Goal: Check status: Check status

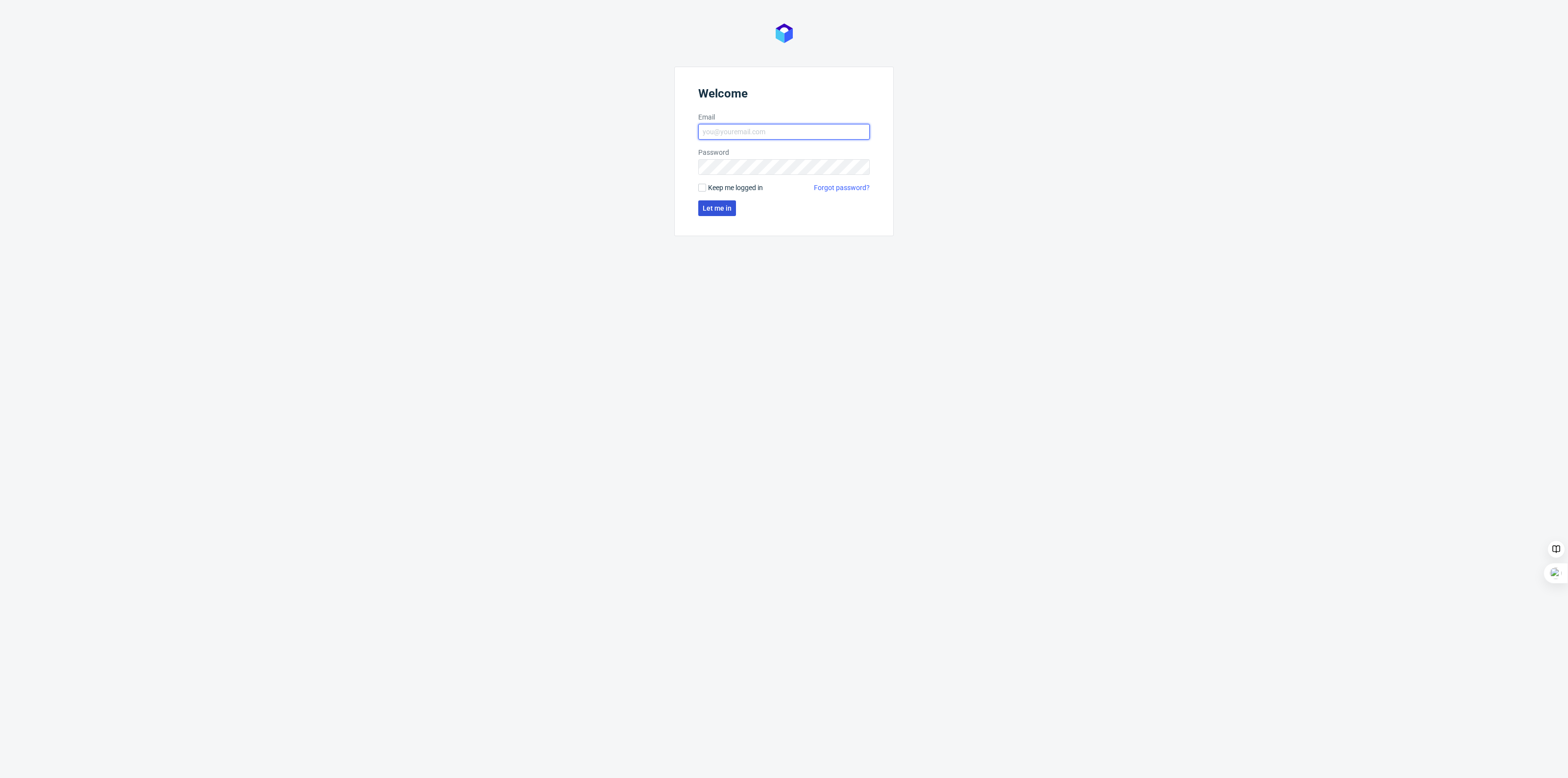
type input "[EMAIL_ADDRESS][PERSON_NAME][DOMAIN_NAME]"
click at [728, 206] on span "Let me in" at bounding box center [717, 209] width 29 height 7
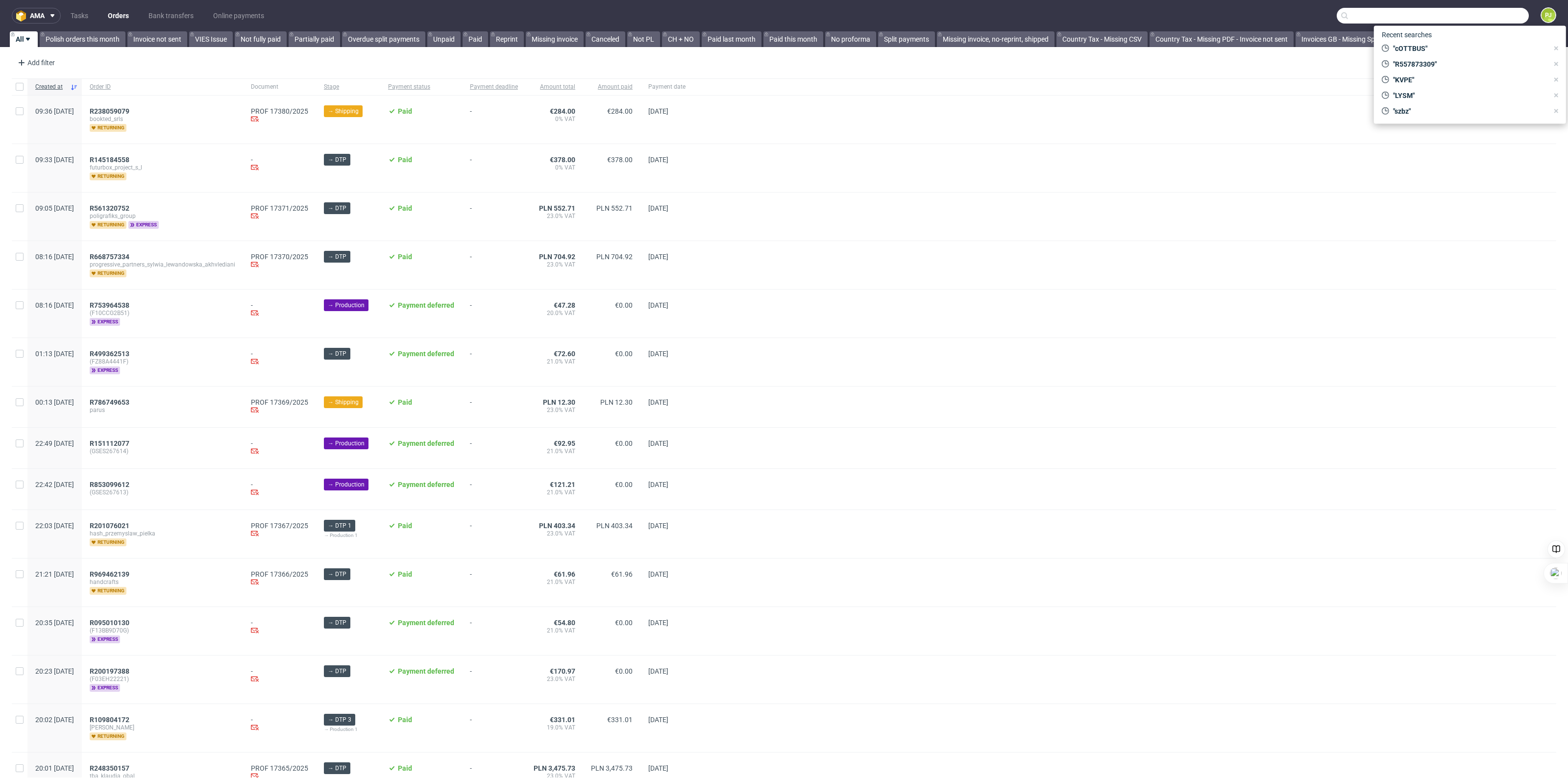
click at [1470, 18] on input "text" at bounding box center [1432, 15] width 192 height 15
paste input "R812333791"
type input "R812333791"
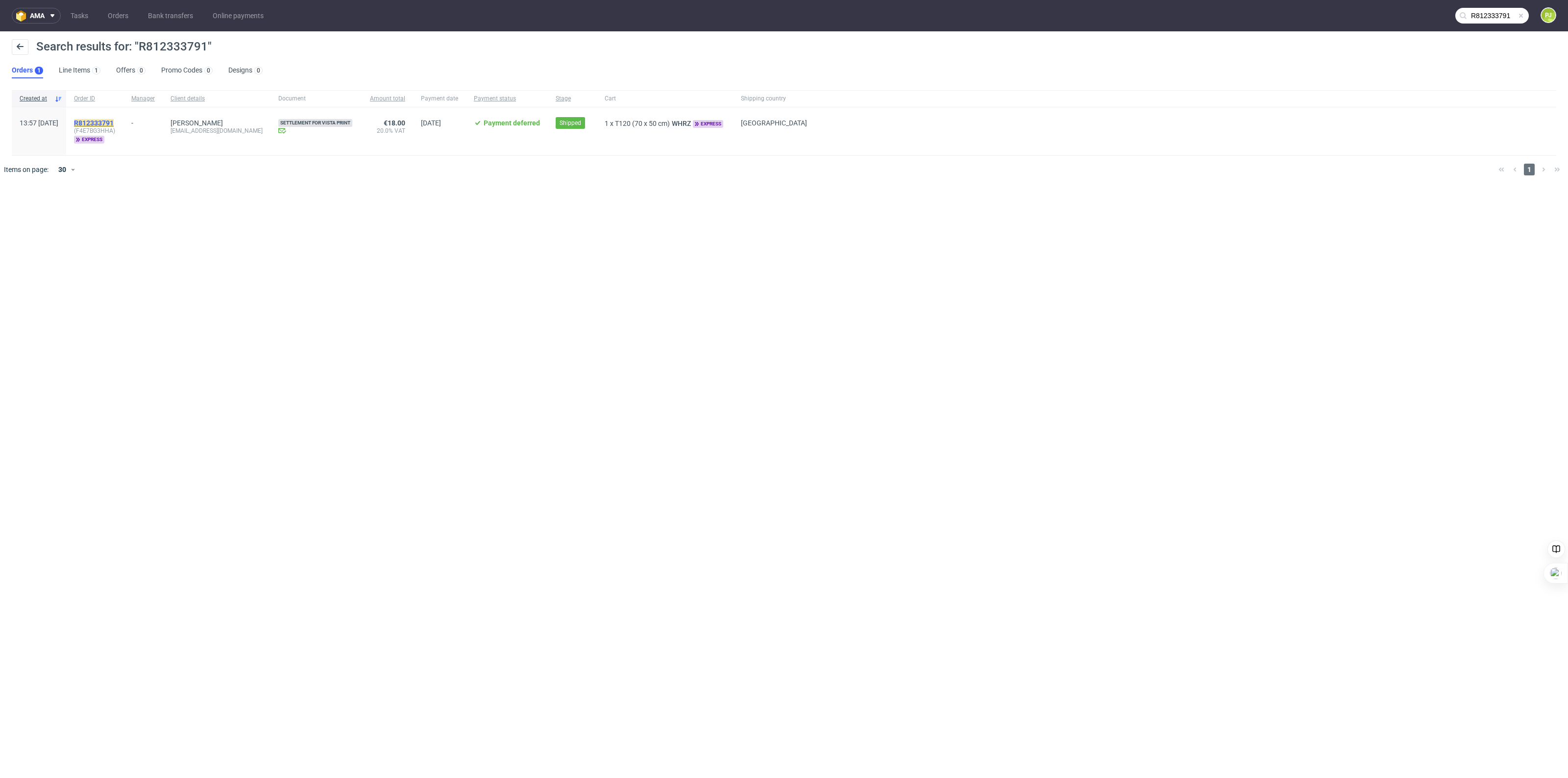
click at [100, 124] on mark "R812333791" at bounding box center [93, 123] width 40 height 8
